Goal: Find specific page/section: Find specific page/section

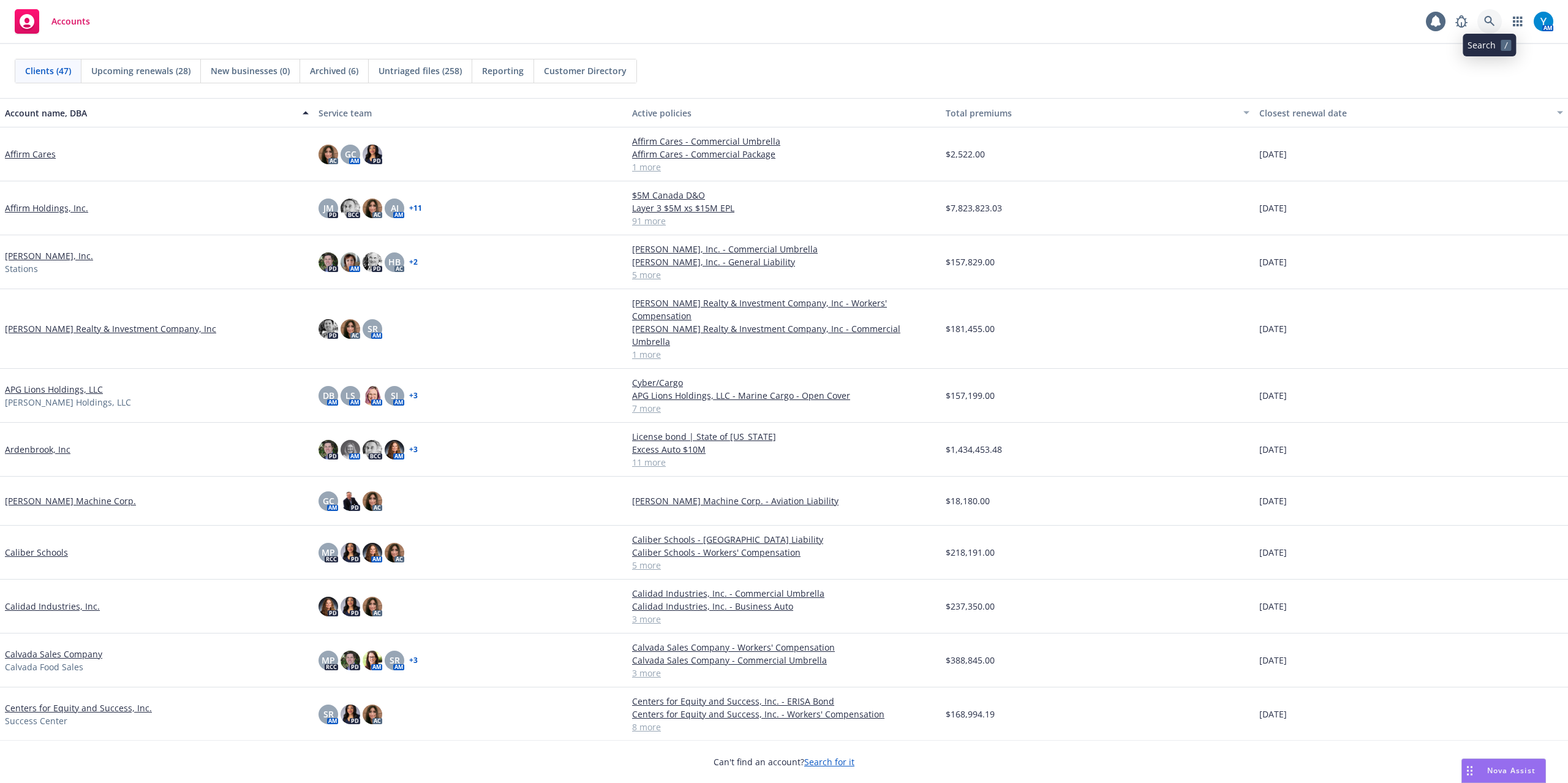
click at [1486, 18] on icon at bounding box center [1490, 21] width 10 height 10
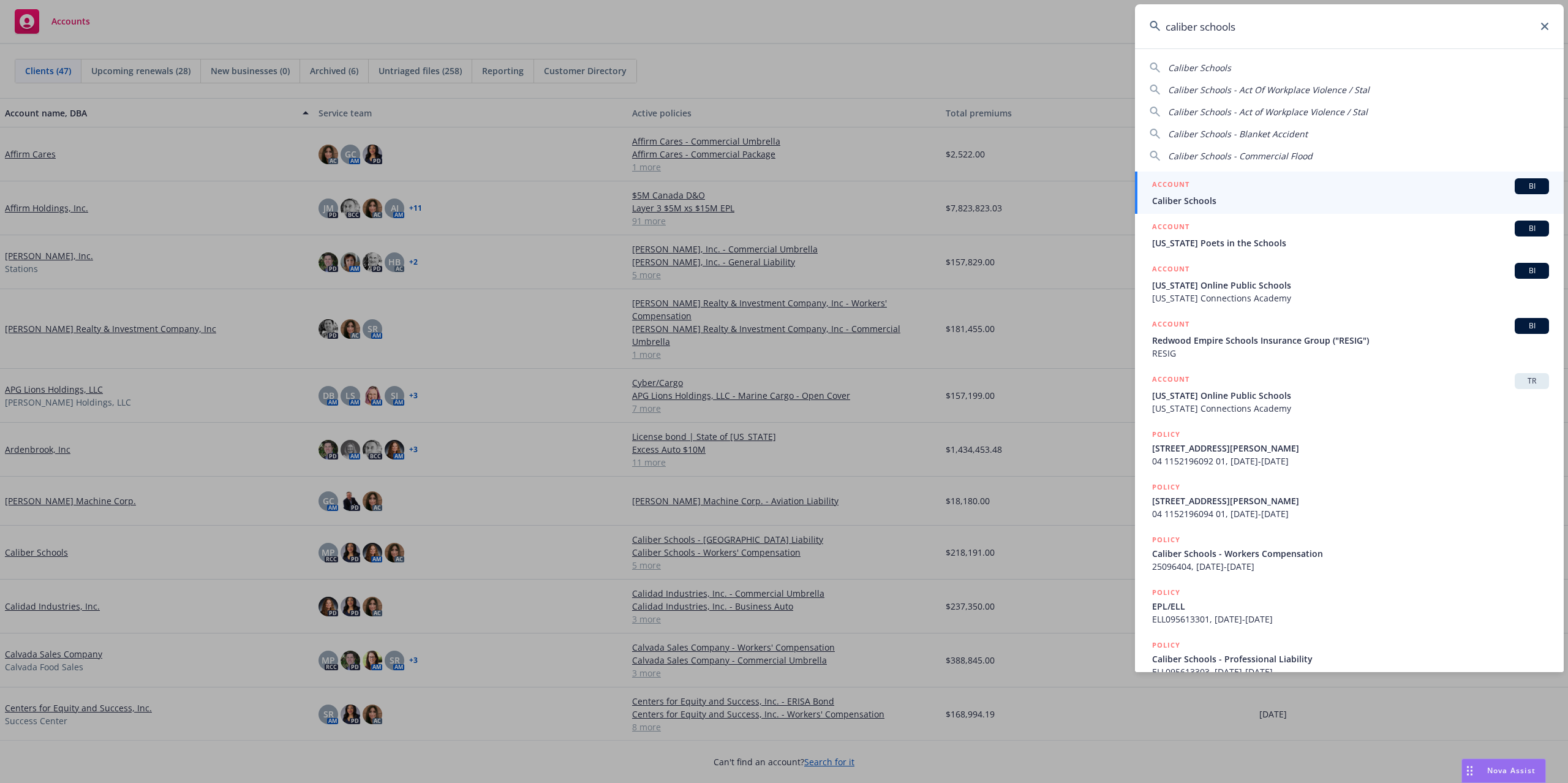
type input "caliber schools"
click at [1194, 196] on span "Caliber Schools" at bounding box center [1350, 201] width 397 height 13
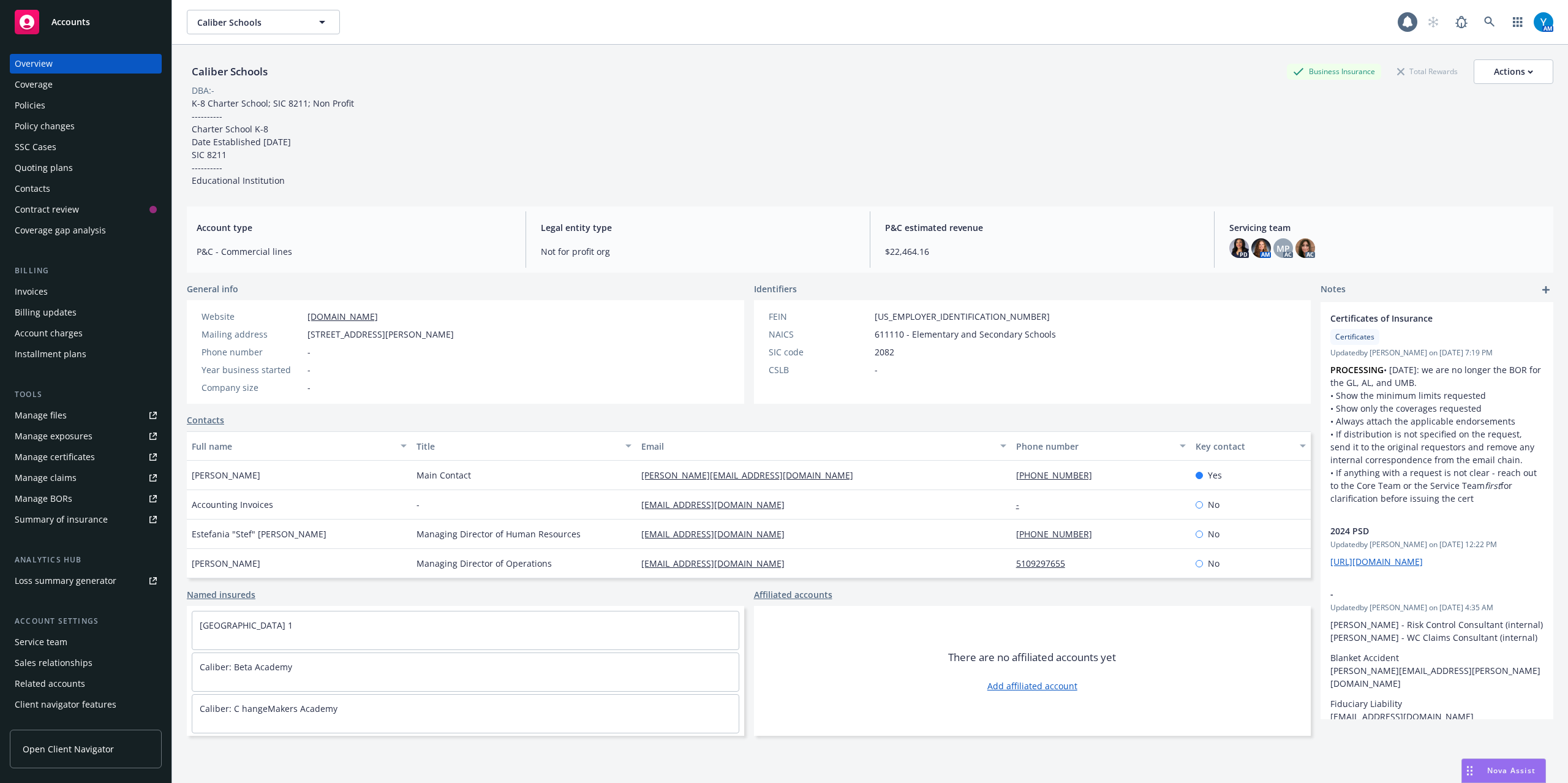
click at [40, 91] on div "Coverage" at bounding box center [34, 84] width 38 height 19
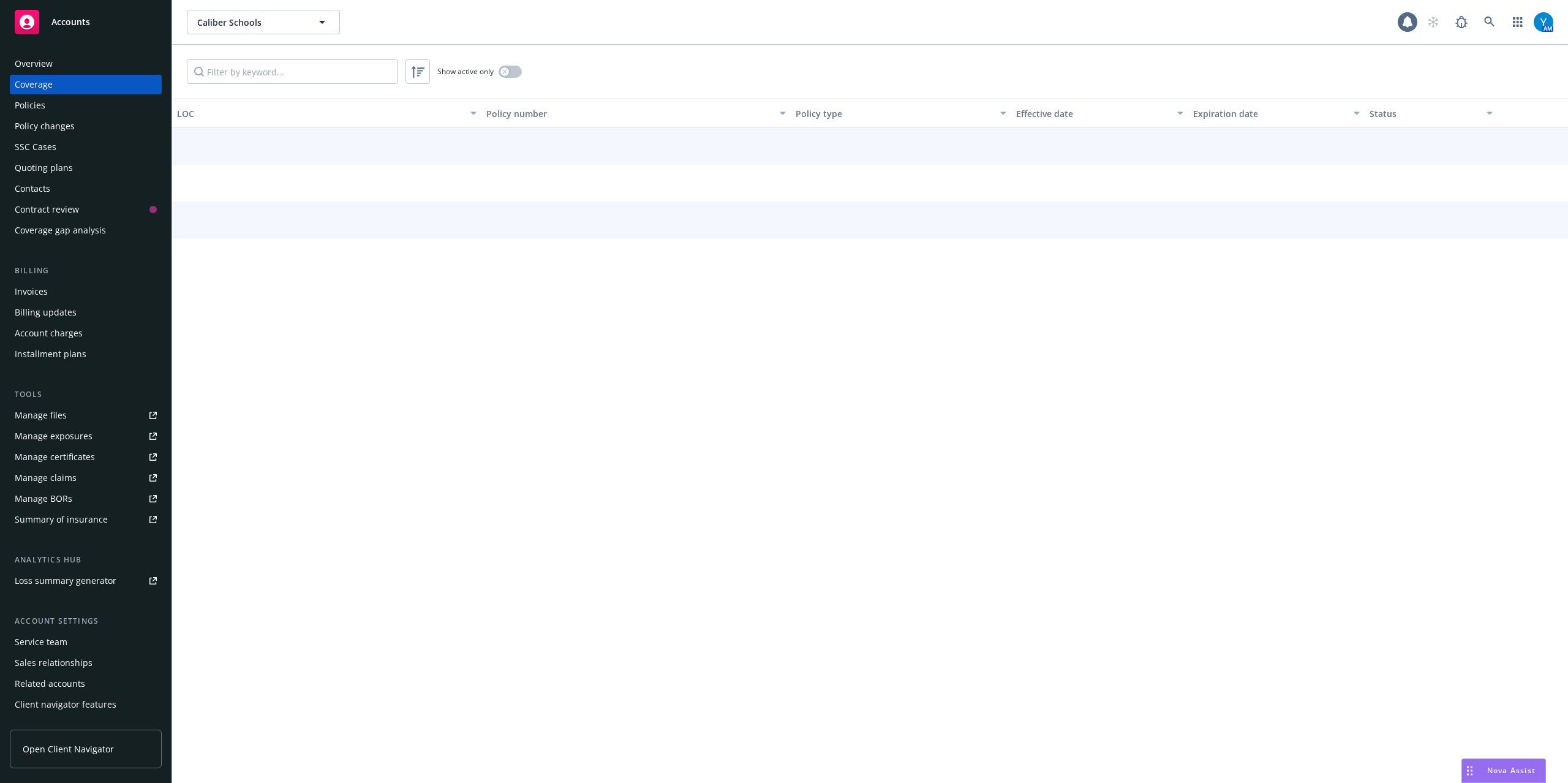
drag, startPoint x: 40, startPoint y: 102, endPoint x: 110, endPoint y: 108, distance: 70.3
click at [42, 104] on div "Policies" at bounding box center [30, 105] width 30 height 19
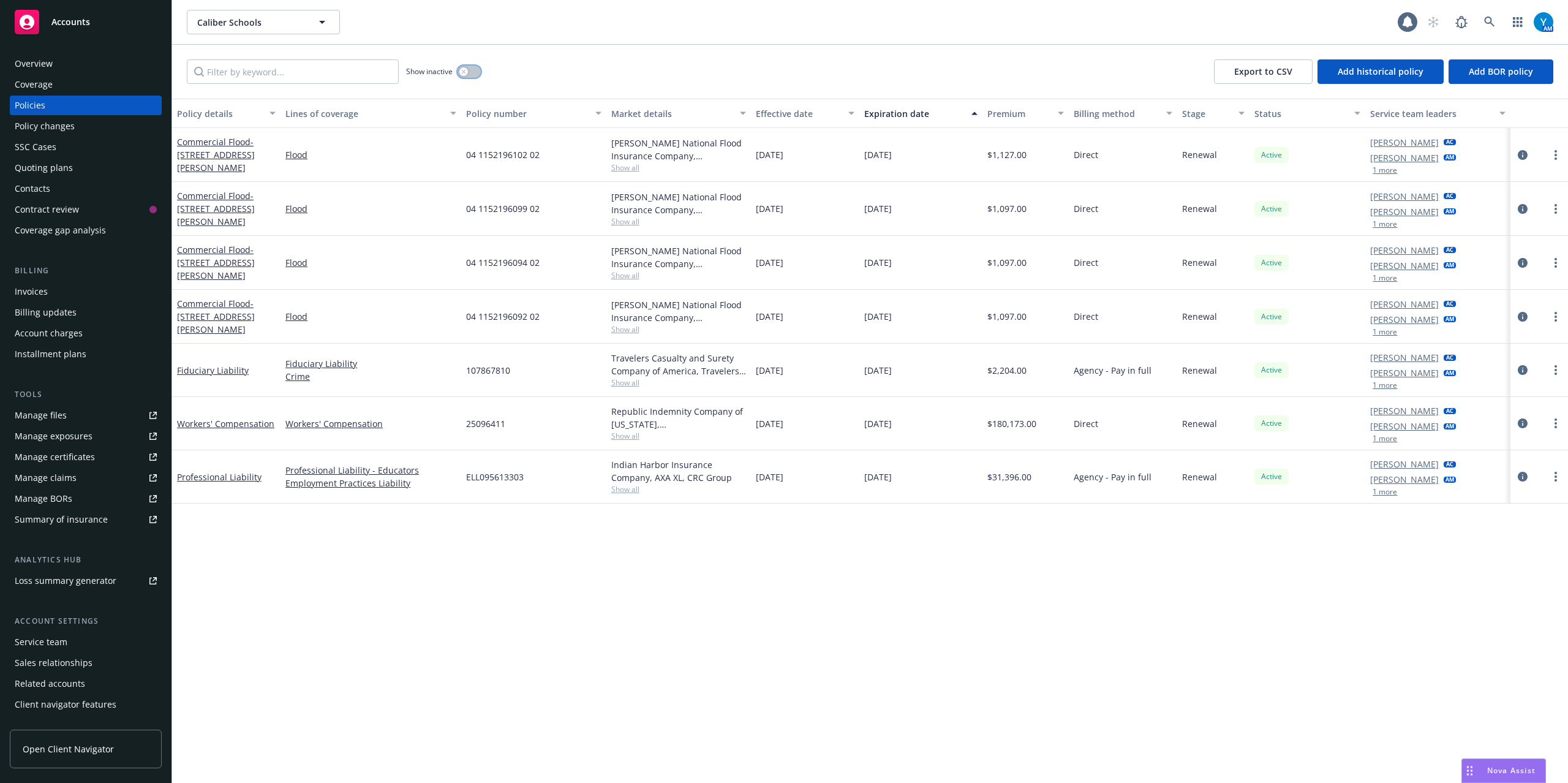
click at [476, 74] on button "button" at bounding box center [469, 71] width 23 height 12
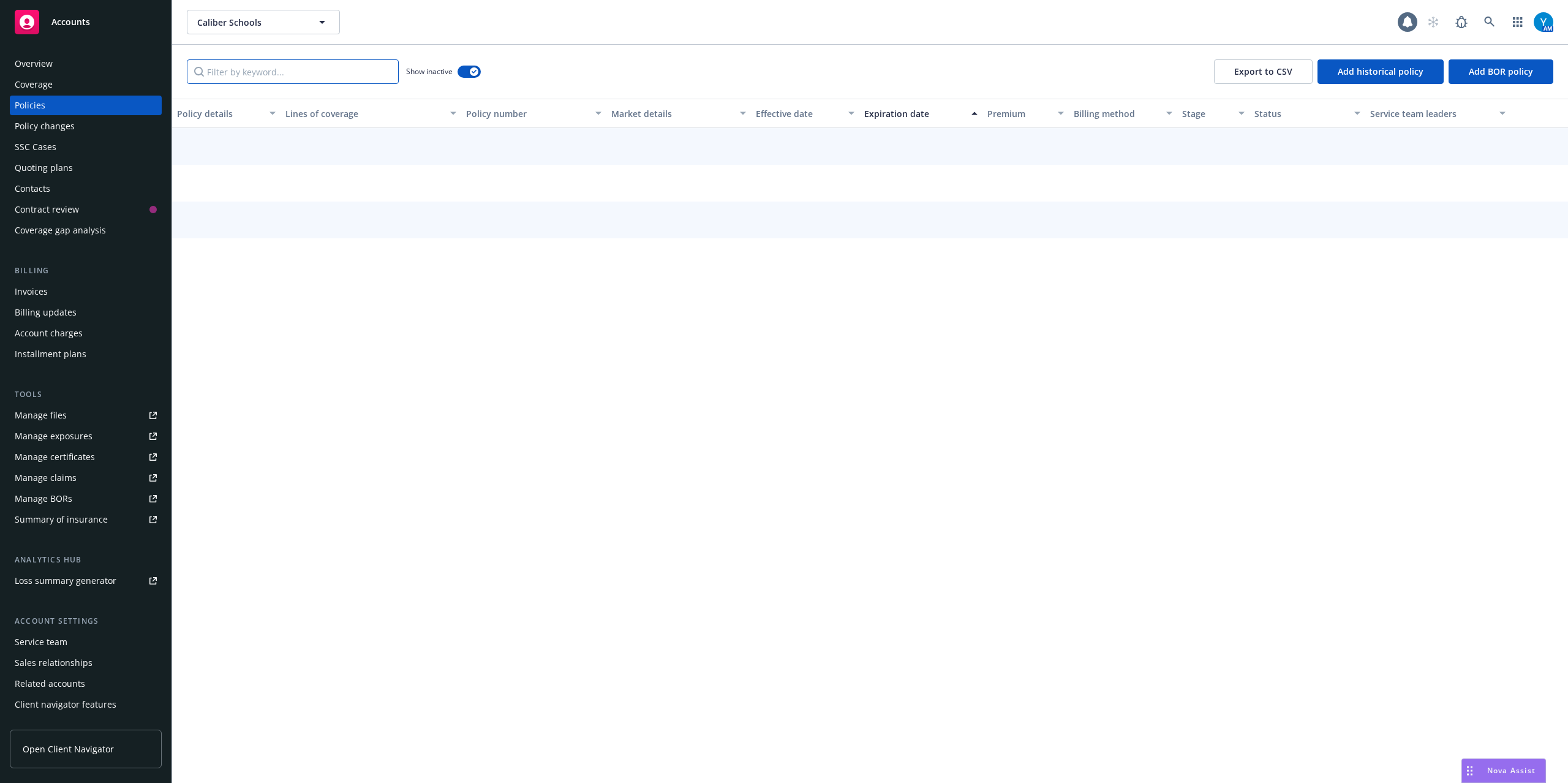
click at [317, 76] on input "Filter by keyword..." at bounding box center [292, 72] width 212 height 25
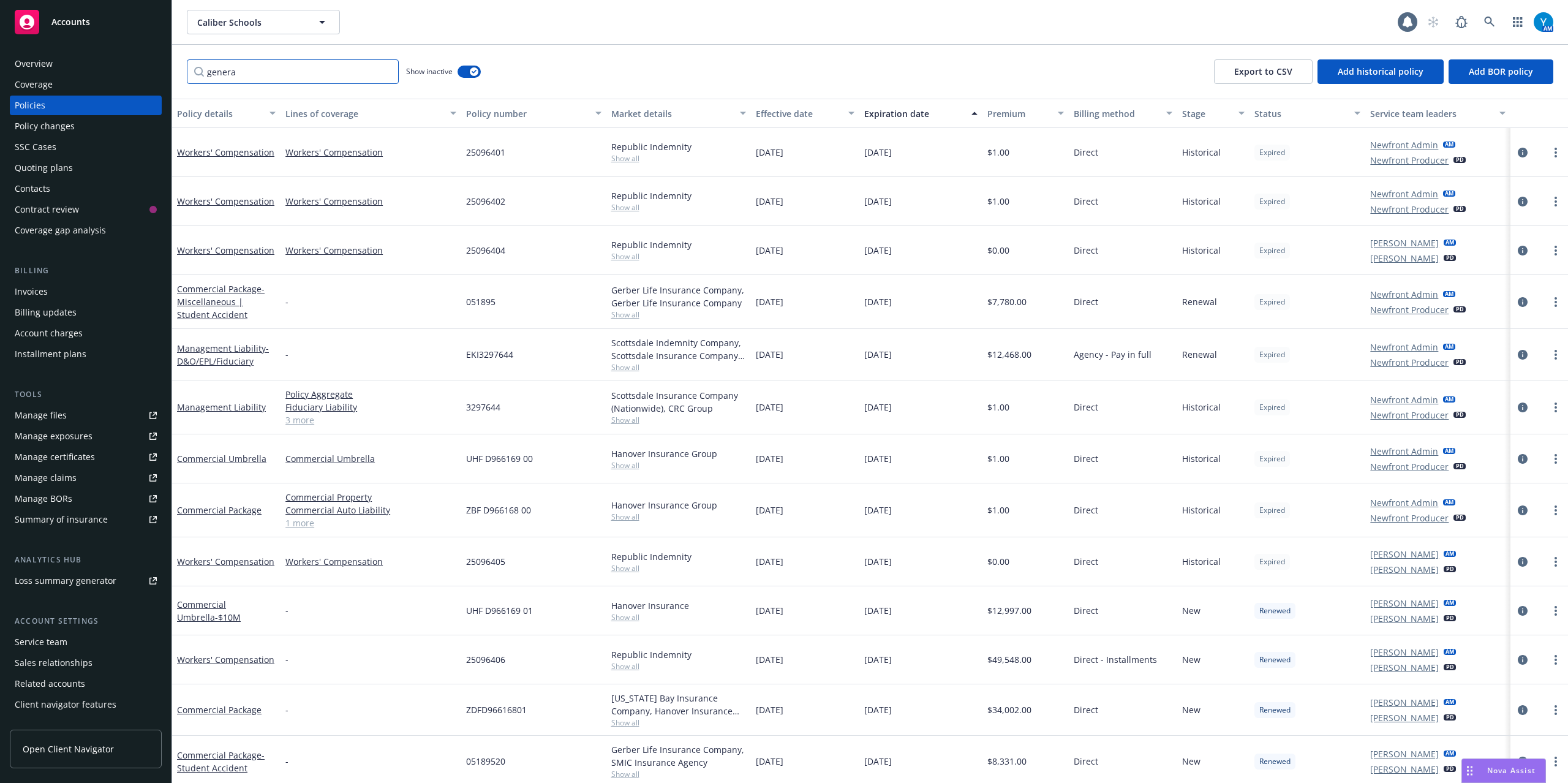
type input "general"
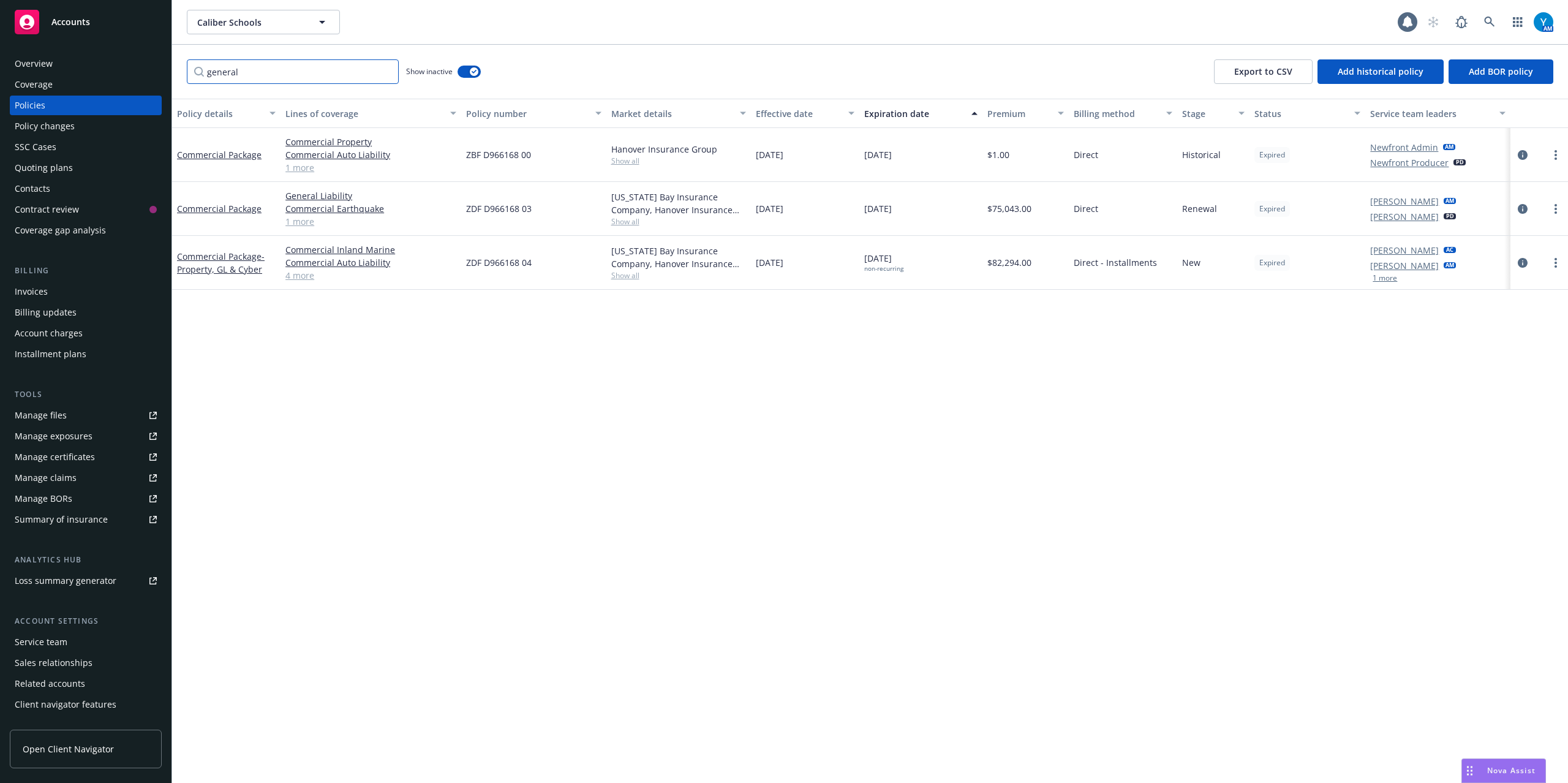
drag, startPoint x: 326, startPoint y: 84, endPoint x: 167, endPoint y: 82, distance: 159.0
click at [148, 84] on div "Accounts Overview Coverage Policies Policy changes SSC Cases Quoting plans Cont…" at bounding box center [784, 392] width 1568 height 783
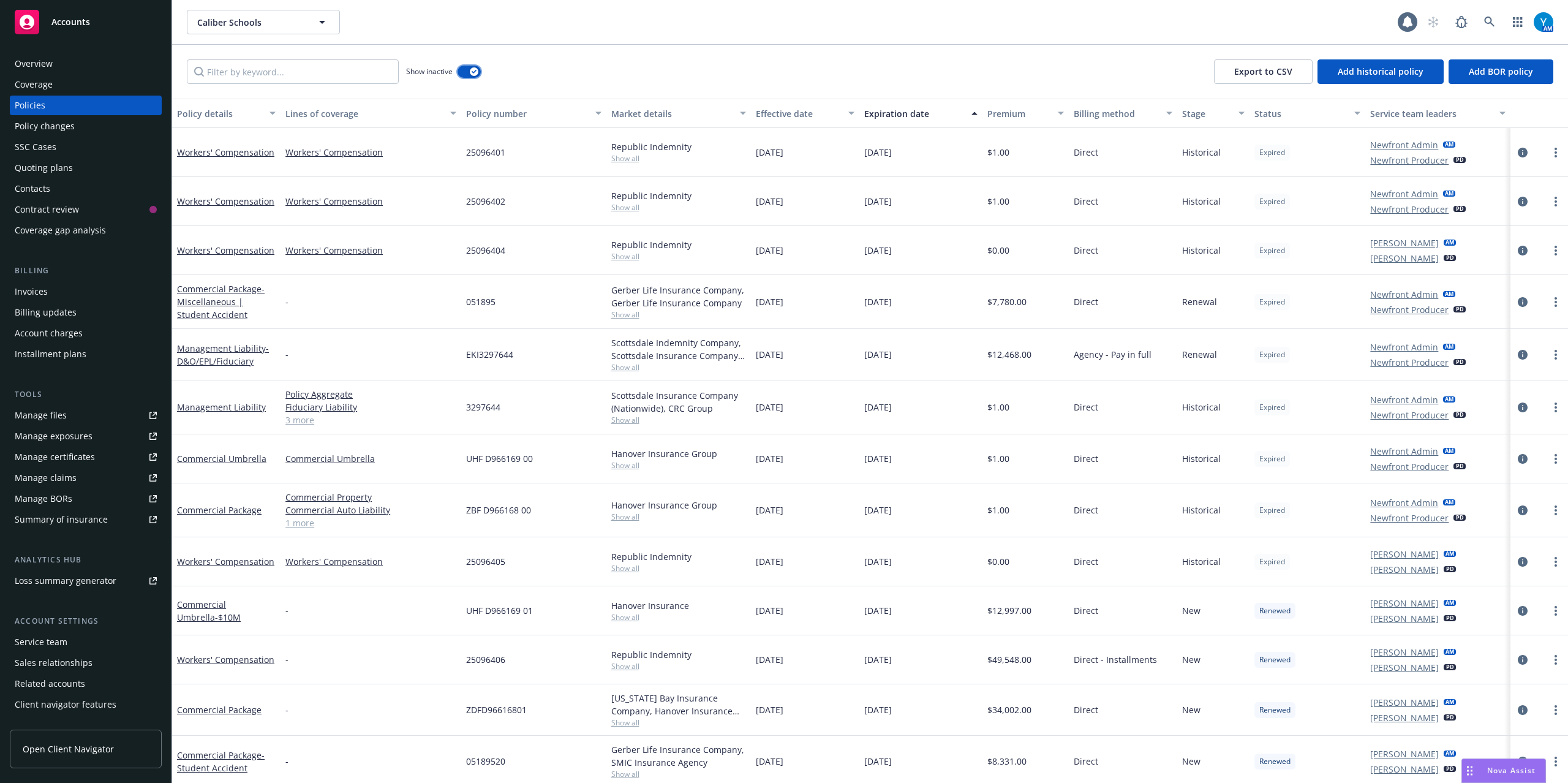
click at [466, 71] on button "button" at bounding box center [469, 71] width 23 height 12
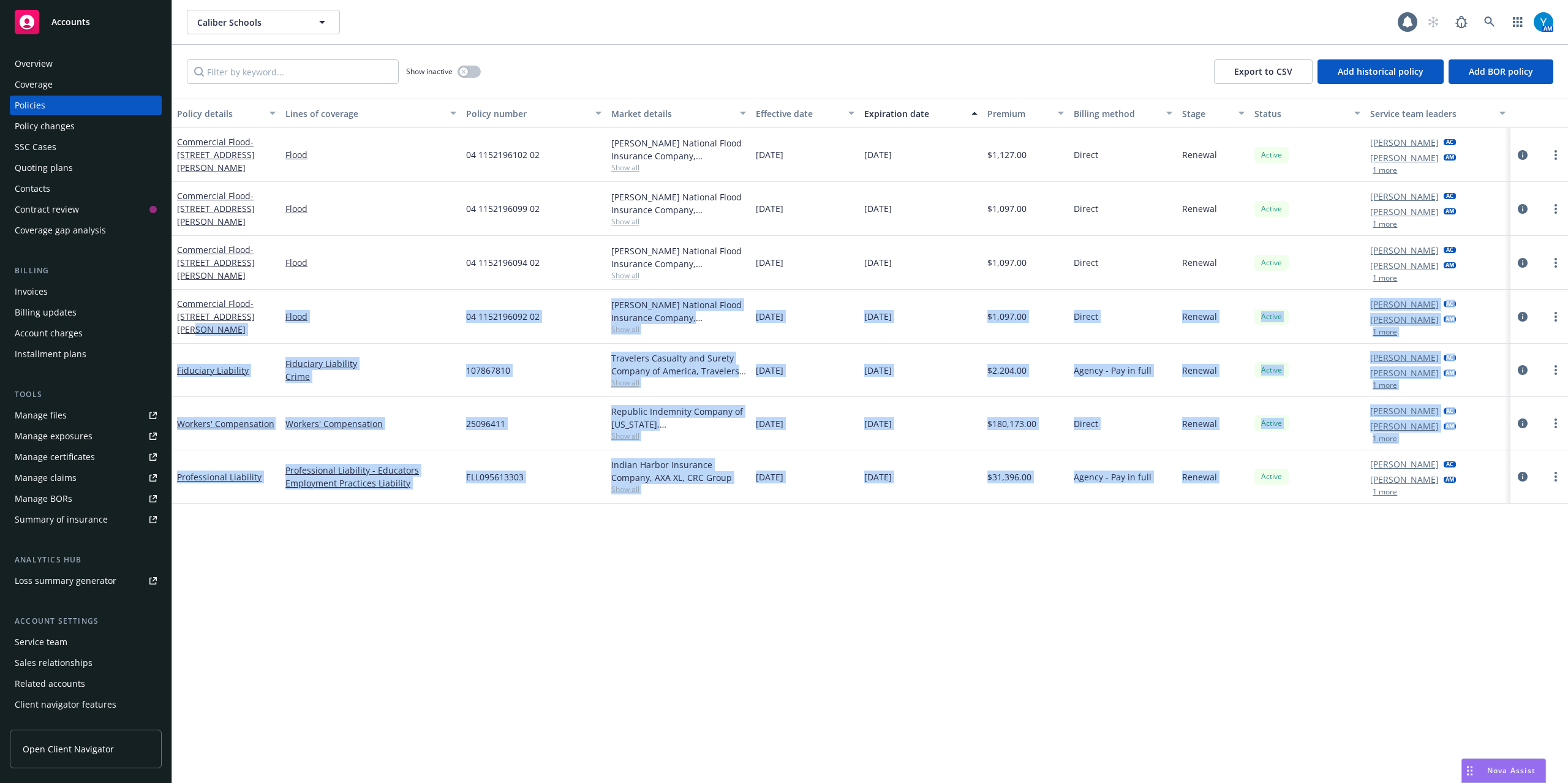
drag, startPoint x: 174, startPoint y: 341, endPoint x: 1243, endPoint y: 597, distance: 1099.2
click at [1258, 568] on div "Policy details Lines of coverage Policy number Market details Effective date Ex…" at bounding box center [870, 441] width 1396 height 684
click at [1034, 575] on div "Policy details Lines of coverage Policy number Market details Effective date Ex…" at bounding box center [870, 441] width 1396 height 684
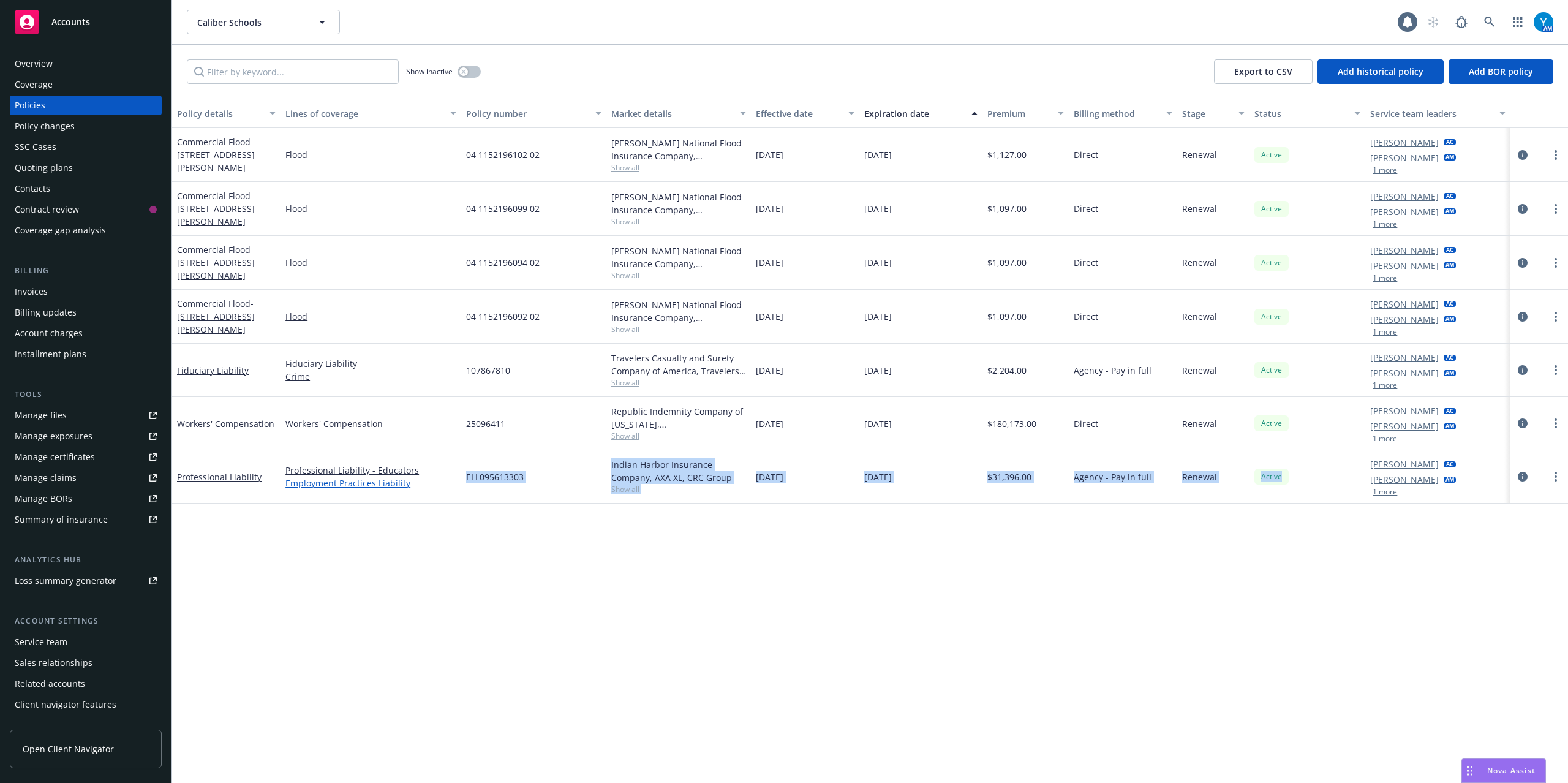
drag, startPoint x: 1357, startPoint y: 534, endPoint x: 452, endPoint y: 478, distance: 906.7
click at [452, 478] on div "Policy details Lines of coverage Policy number Market details Effective date Ex…" at bounding box center [870, 441] width 1396 height 684
click at [1186, 613] on div "Policy details Lines of coverage Policy number Market details Effective date Ex…" at bounding box center [870, 441] width 1396 height 684
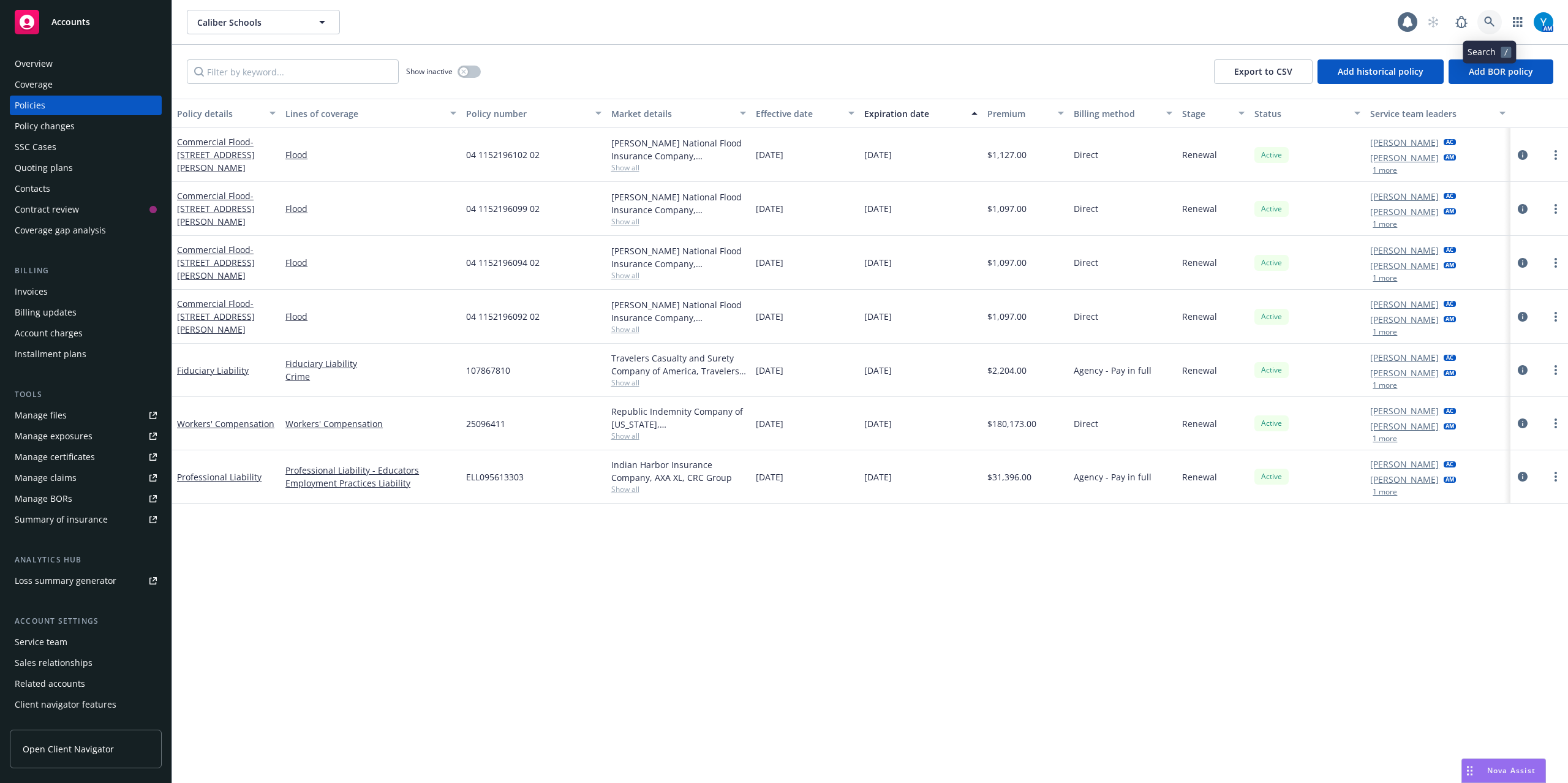
click at [1495, 19] on icon at bounding box center [1490, 22] width 11 height 11
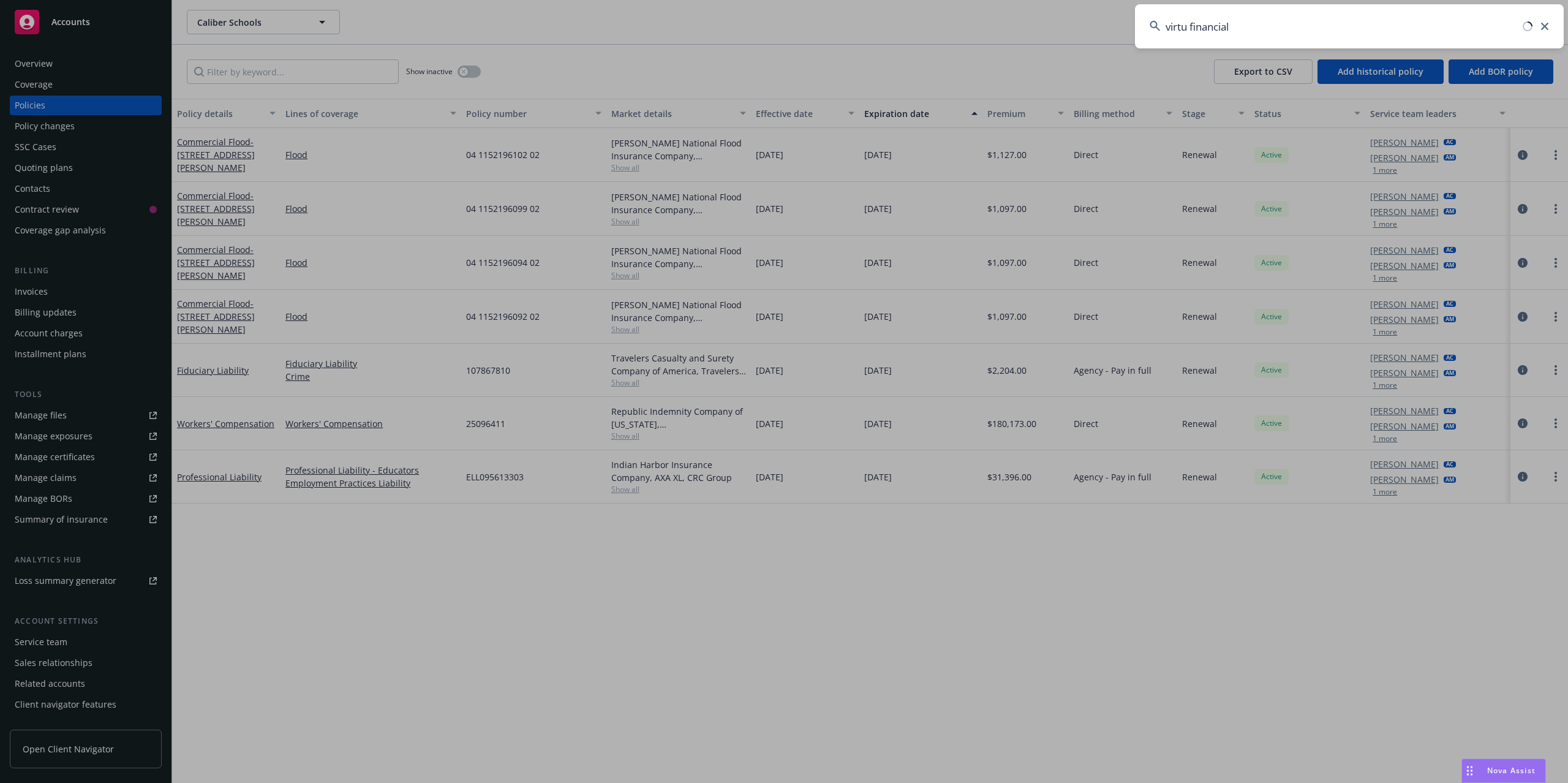
type input "virtu financial"
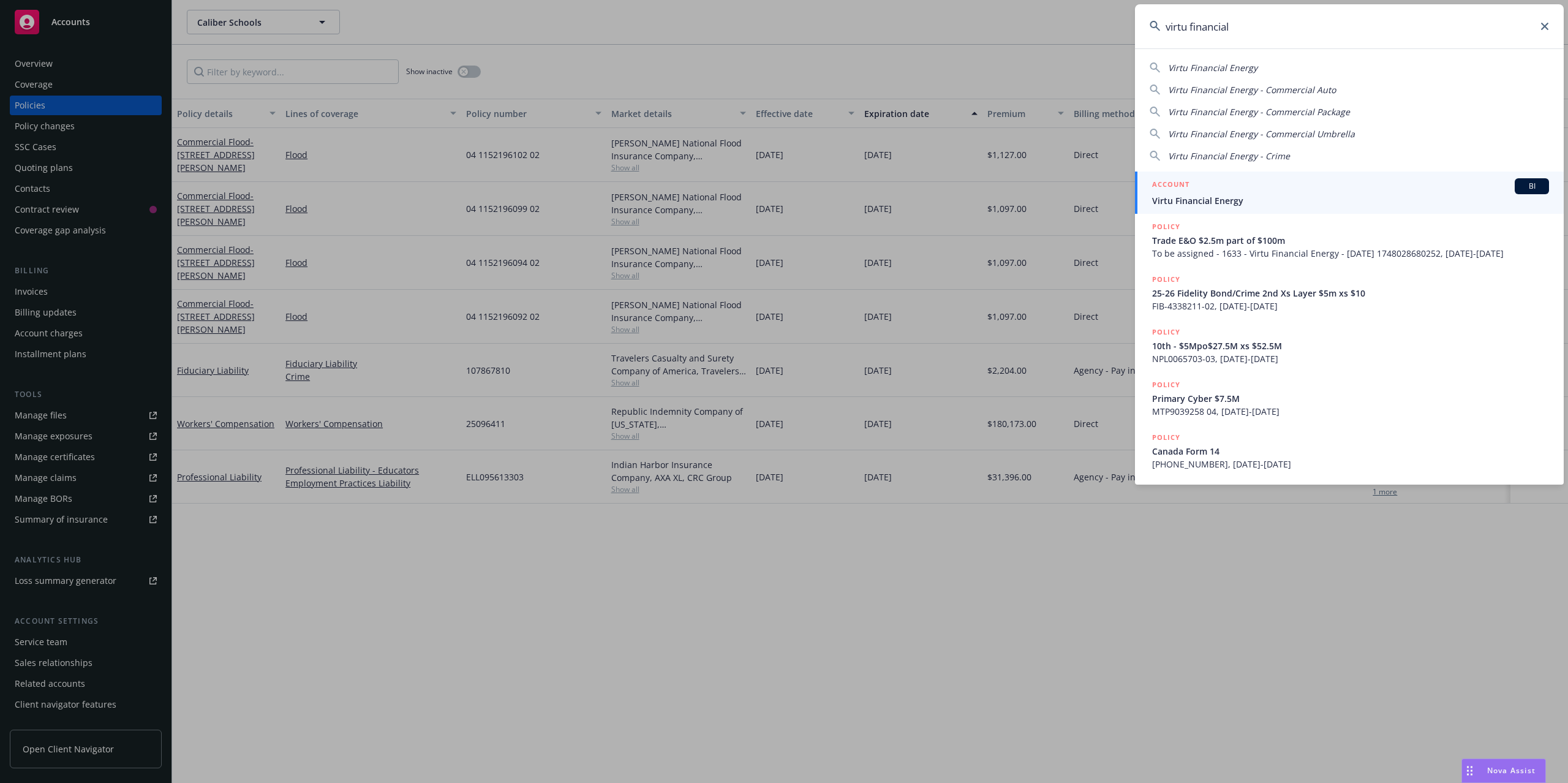
click at [1236, 191] on div "ACCOUNT BI" at bounding box center [1350, 186] width 397 height 16
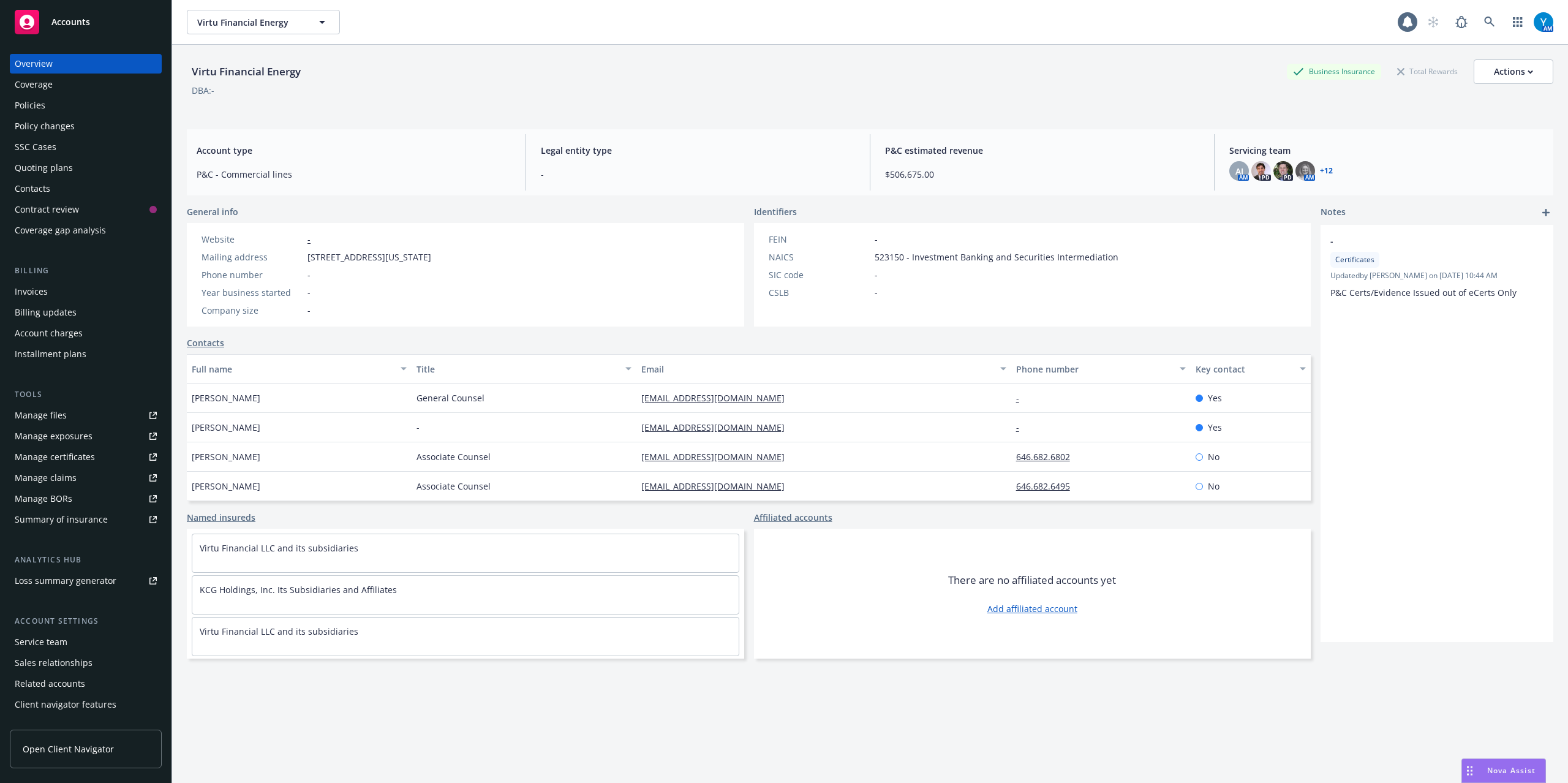
click at [45, 106] on div "Policies" at bounding box center [86, 105] width 142 height 19
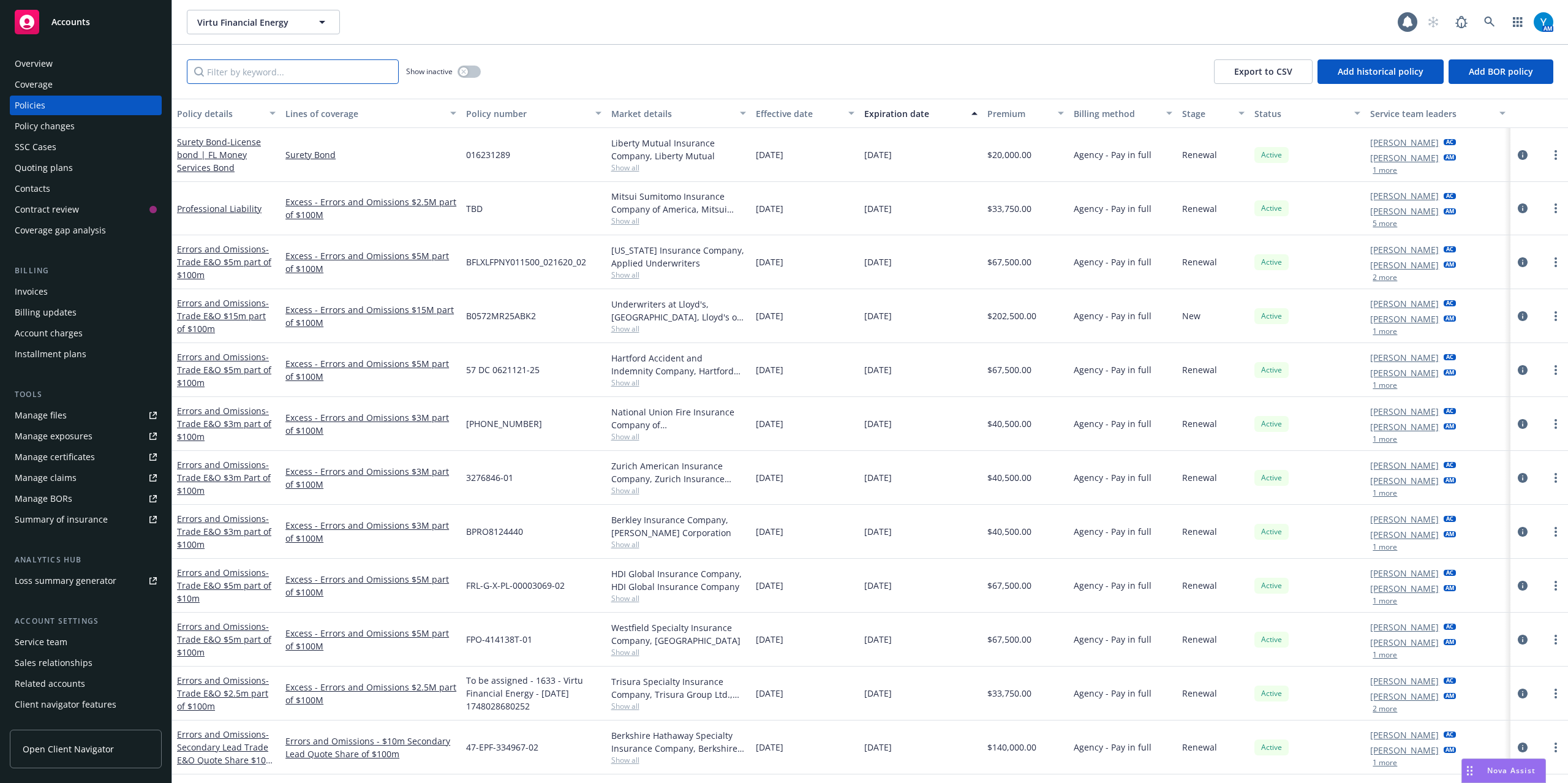
click at [264, 70] on input "Filter by keyword..." at bounding box center [292, 72] width 212 height 25
click at [264, 82] on input "Filter by keyword..." at bounding box center [292, 72] width 212 height 25
click at [268, 69] on input "Filter by keyword..." at bounding box center [292, 72] width 212 height 25
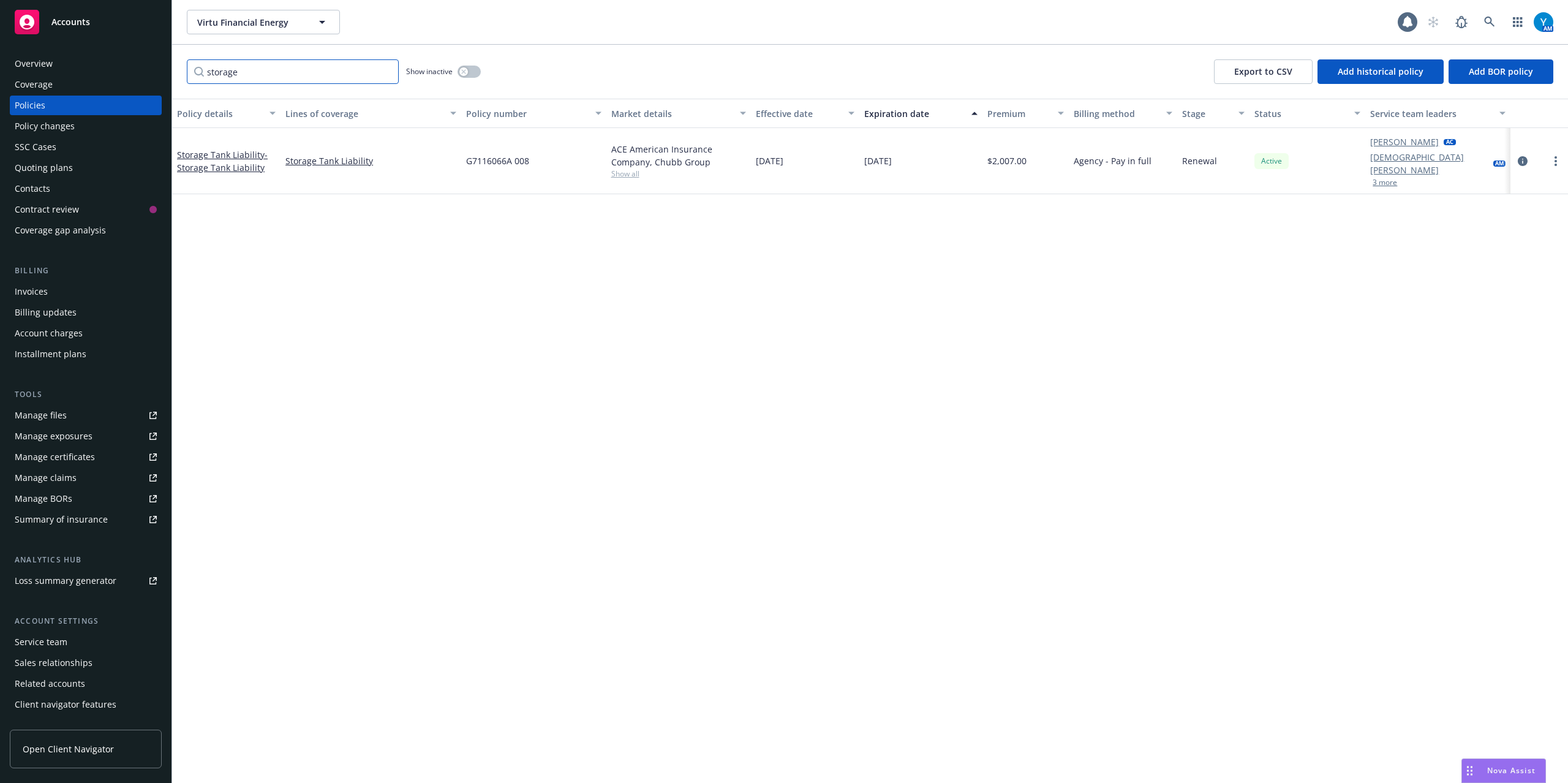
type input "storage"
drag, startPoint x: 810, startPoint y: 159, endPoint x: 757, endPoint y: 158, distance: 53.0
click at [755, 158] on div "07/25/2025" at bounding box center [805, 161] width 108 height 66
copy span "07/25/2025"
